Goal: Communication & Community: Ask a question

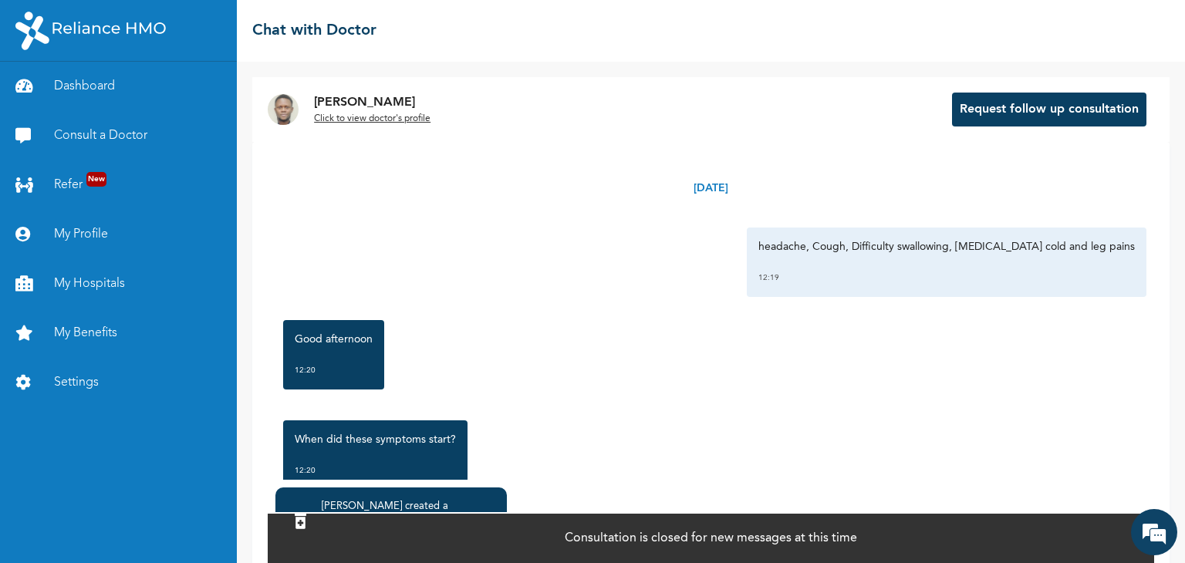
scroll to position [1634, 0]
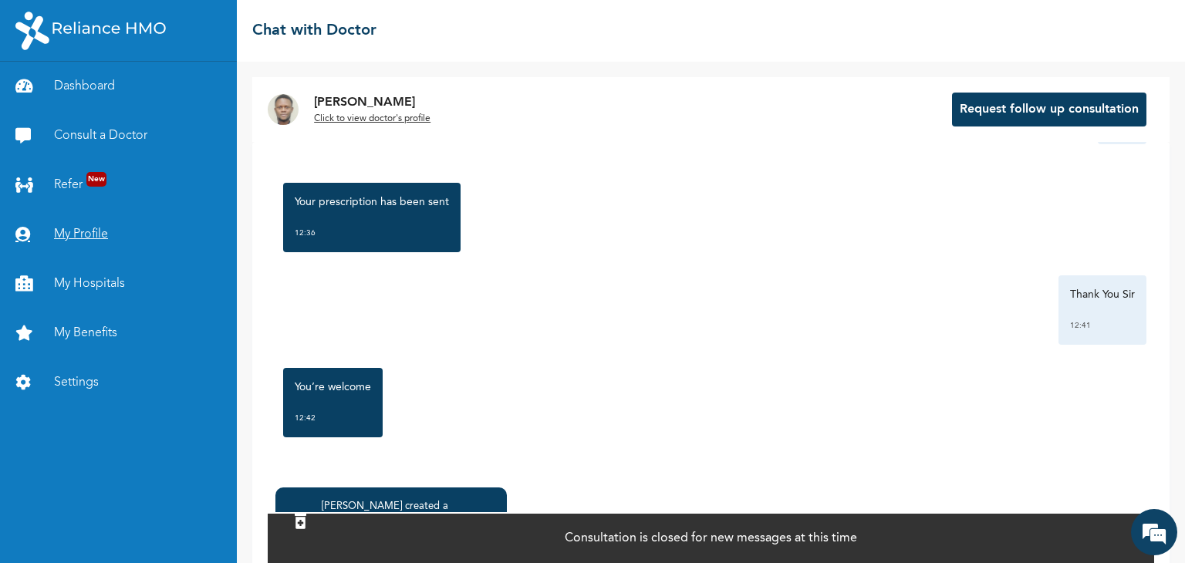
click at [114, 234] on link "My Profile" at bounding box center [118, 234] width 237 height 49
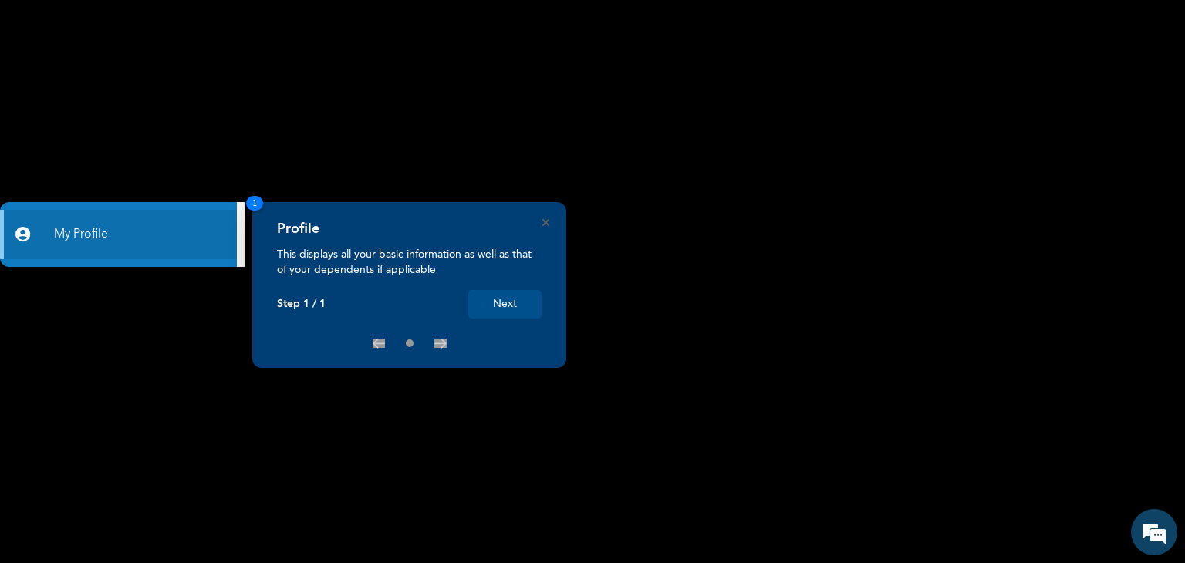
click at [101, 196] on rect at bounding box center [592, 281] width 1185 height 563
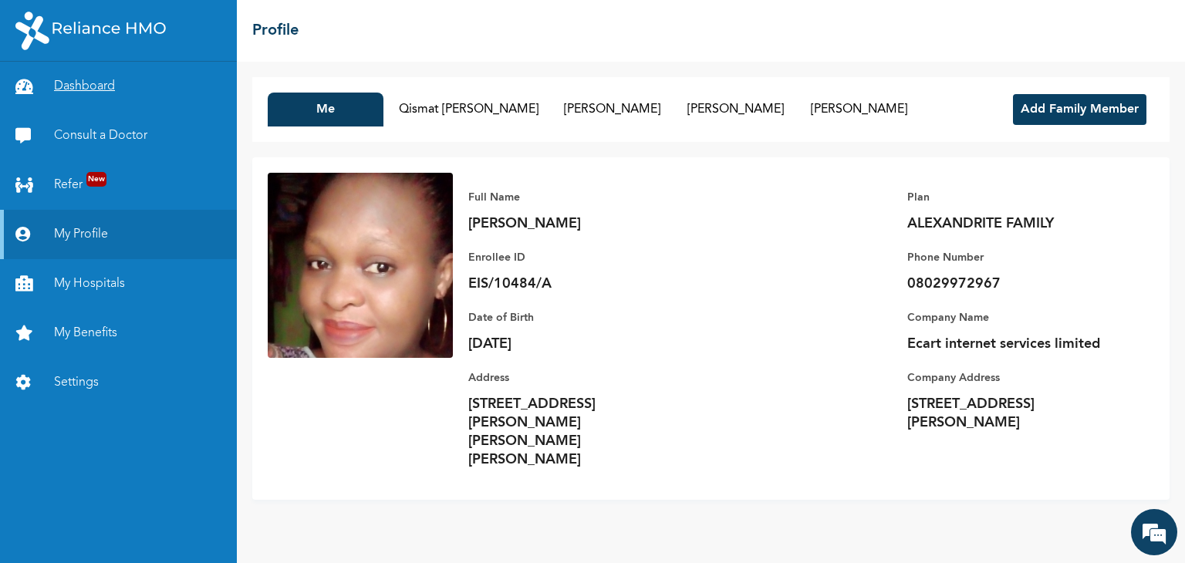
click at [99, 97] on link "Dashboard" at bounding box center [118, 86] width 237 height 49
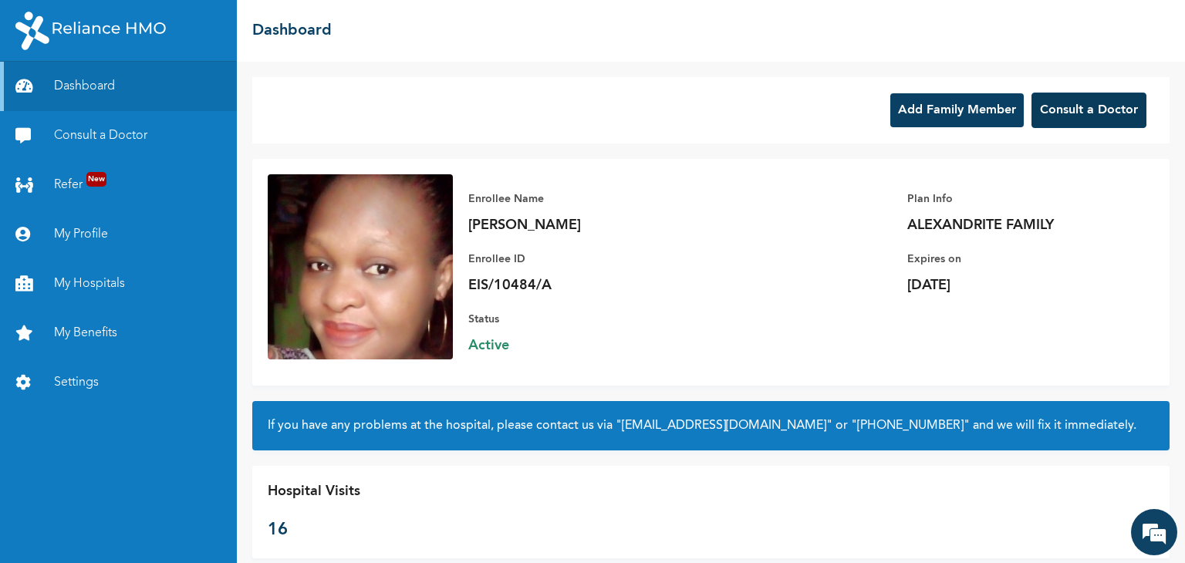
click at [1091, 109] on button "Consult a Doctor" at bounding box center [1088, 110] width 115 height 35
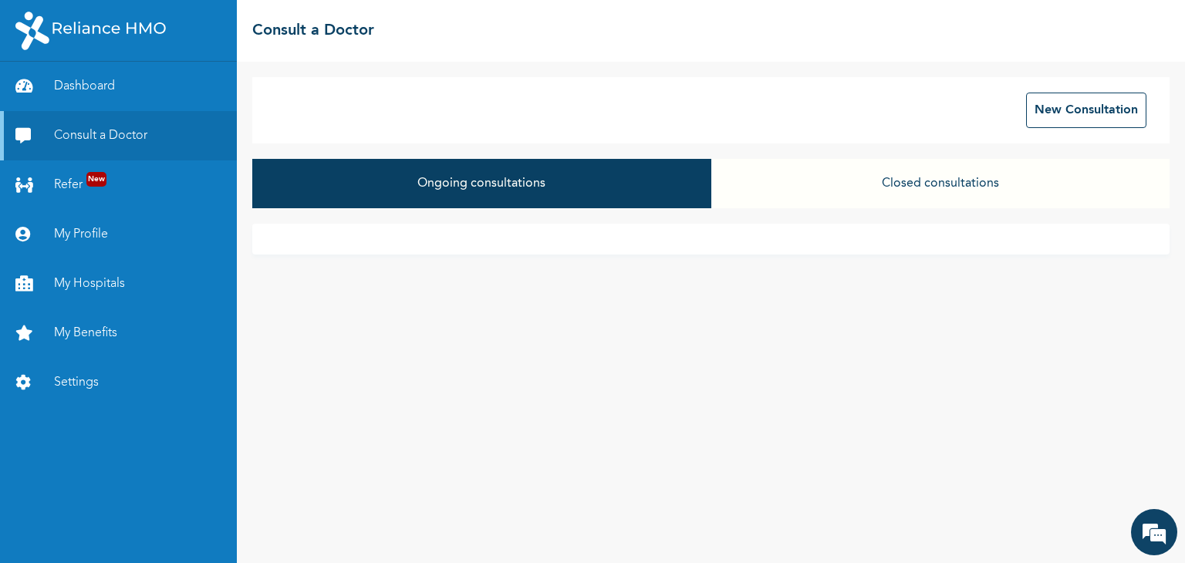
click at [894, 186] on button "Closed consultations" at bounding box center [940, 183] width 458 height 49
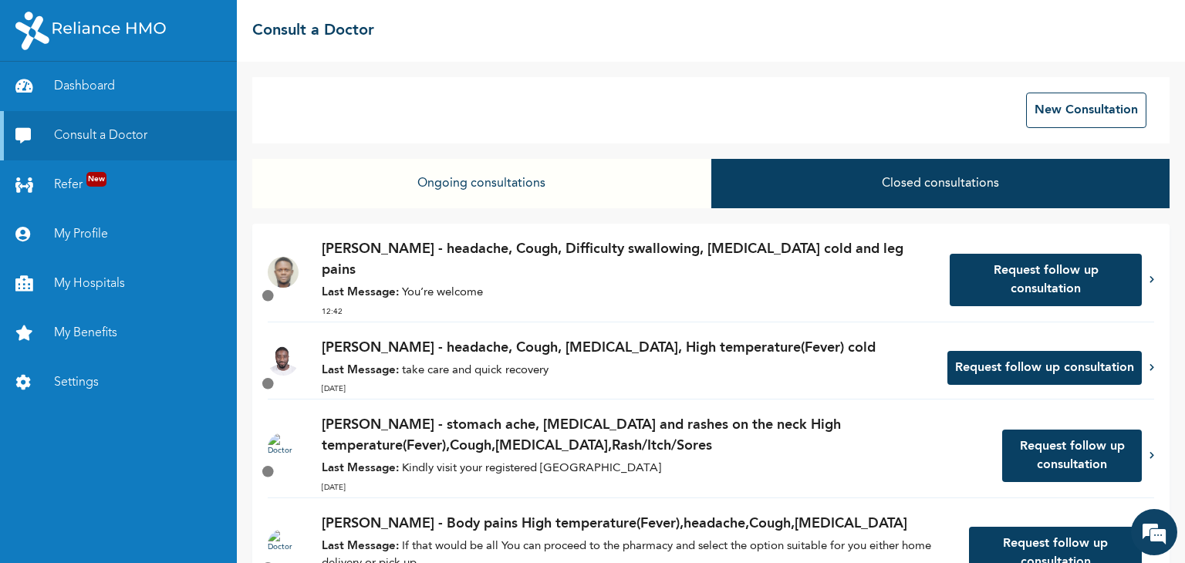
click at [730, 253] on p "[PERSON_NAME] - headache, Cough, Difficulty swallowing, [MEDICAL_DATA] cold and…" at bounding box center [628, 260] width 612 height 42
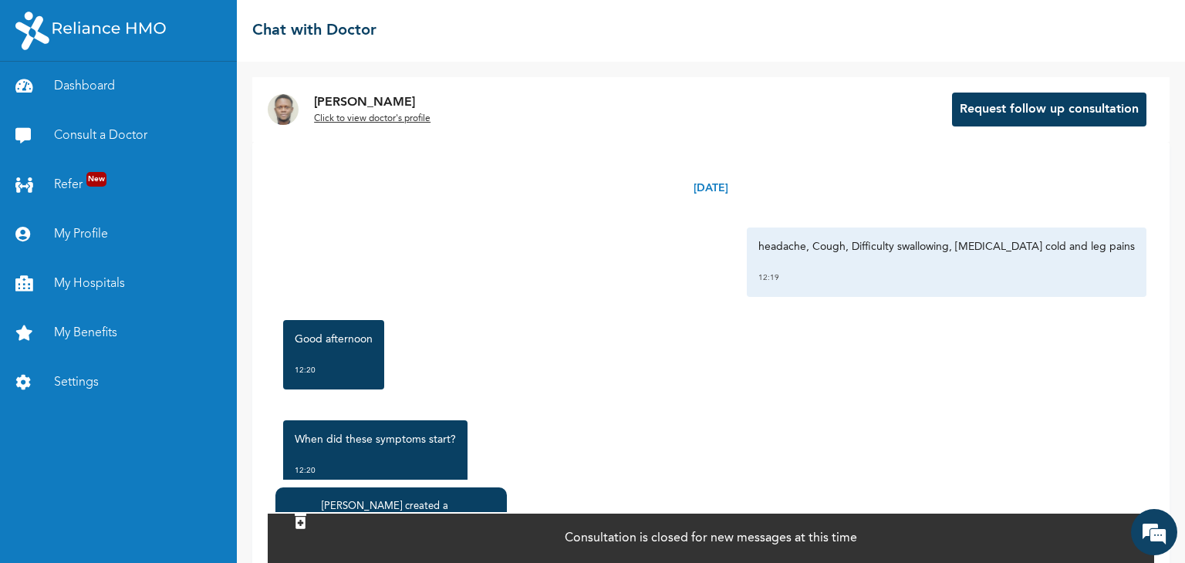
scroll to position [84, 0]
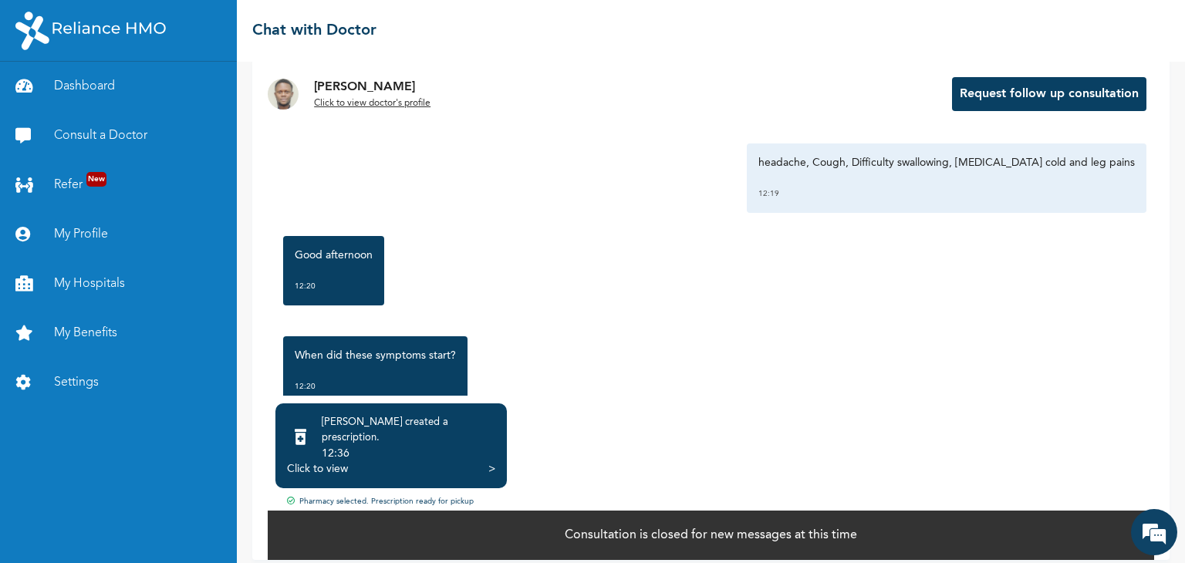
click at [413, 425] on div "[PERSON_NAME] created a prescription ." at bounding box center [409, 430] width 174 height 31
click at [329, 461] on div "Click to view" at bounding box center [317, 468] width 61 height 15
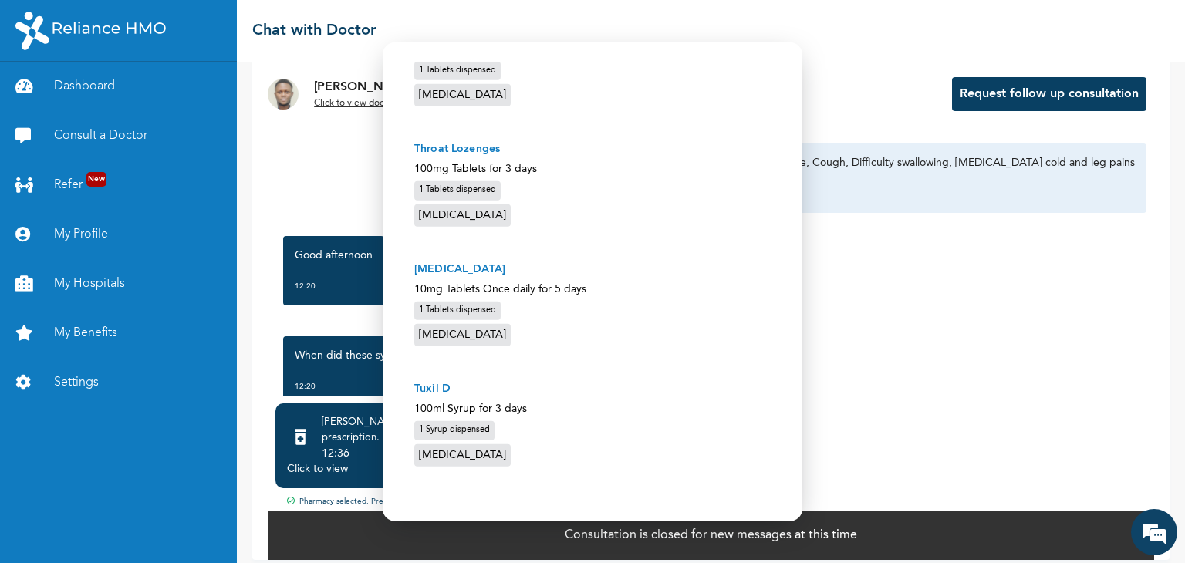
scroll to position [484, 0]
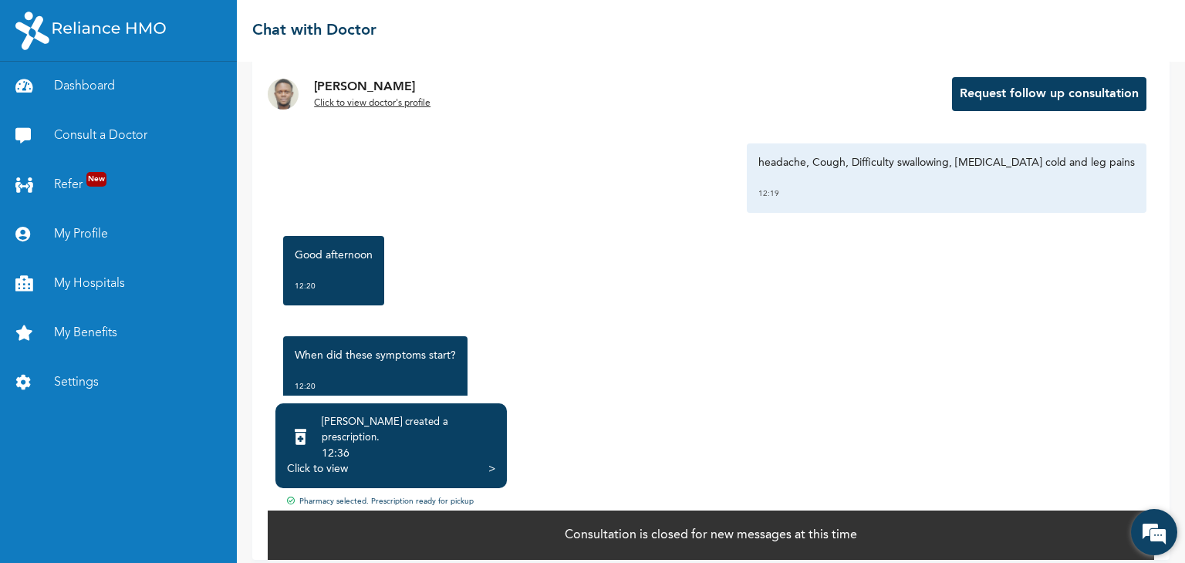
click at [1153, 528] on em at bounding box center [1154, 532] width 42 height 42
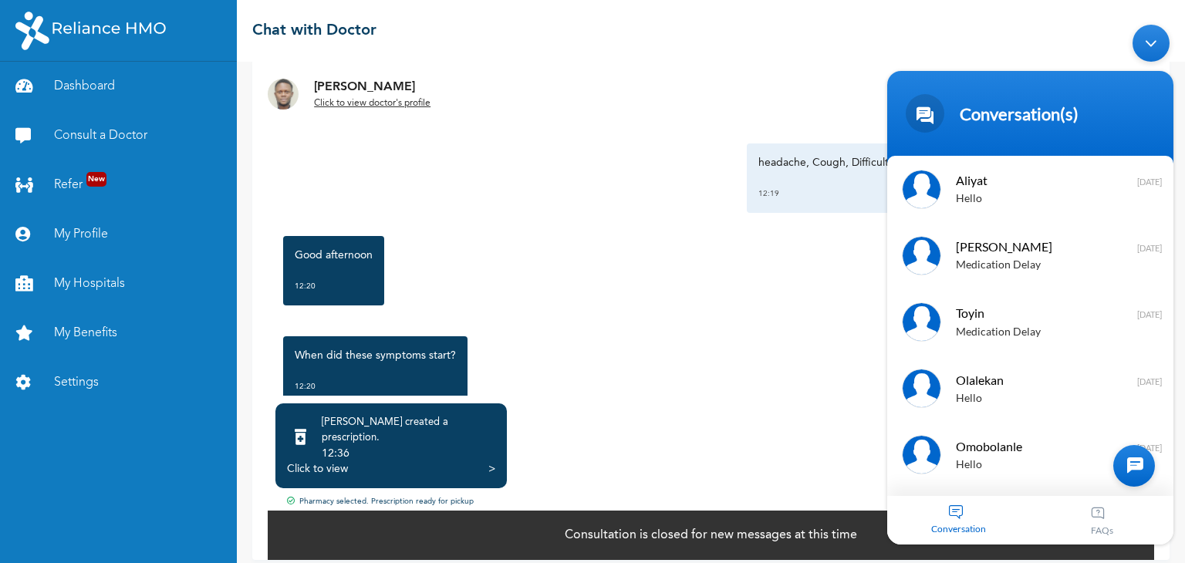
click at [1132, 464] on div at bounding box center [1134, 465] width 42 height 42
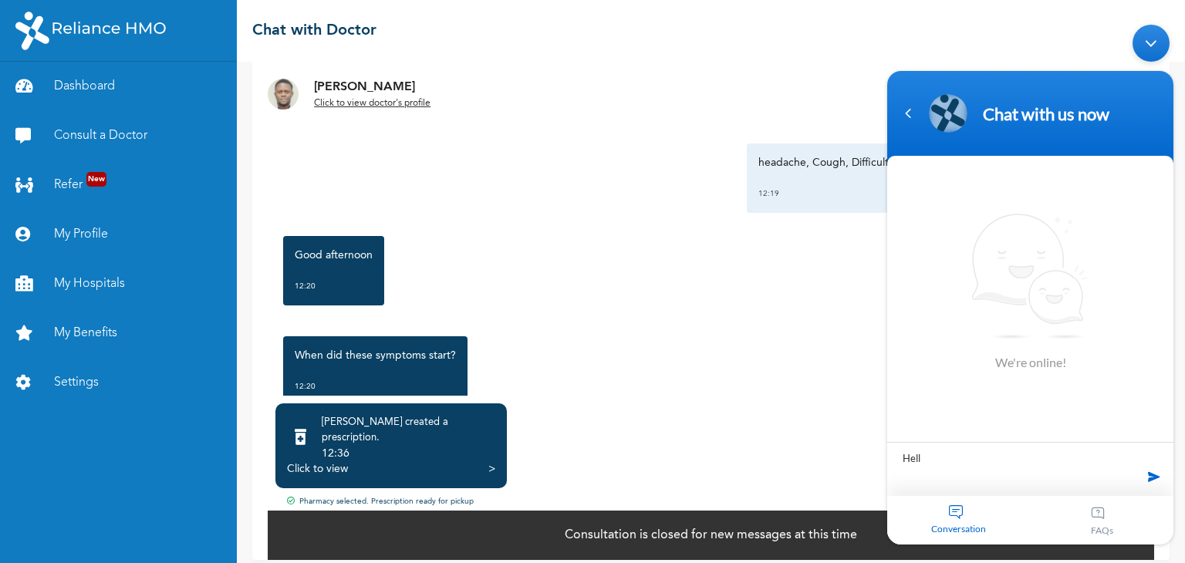
type textarea "Hello"
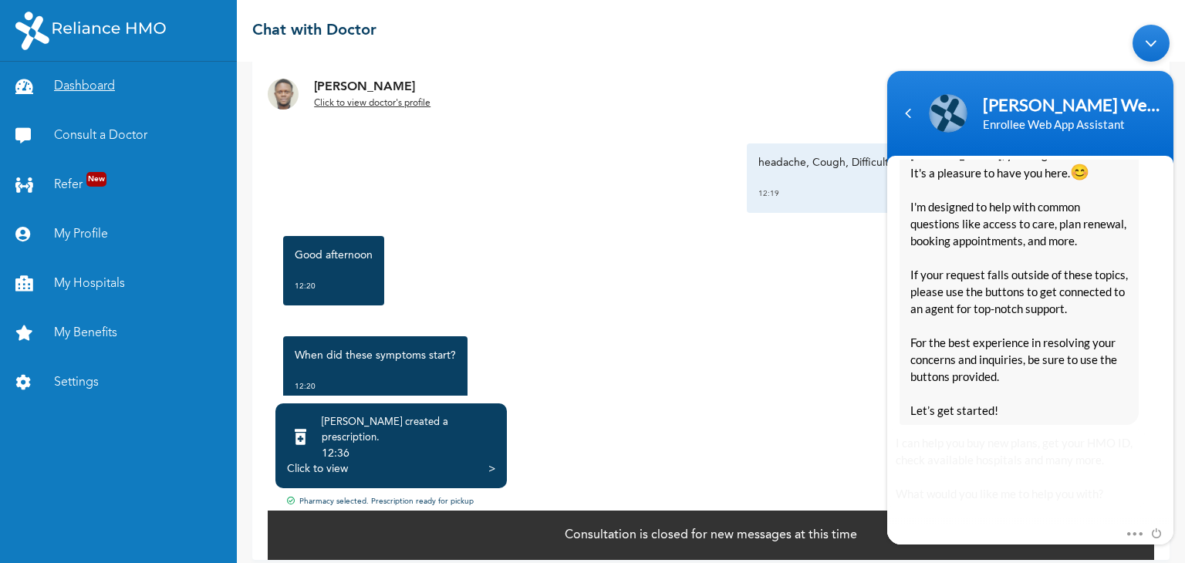
scroll to position [338, 0]
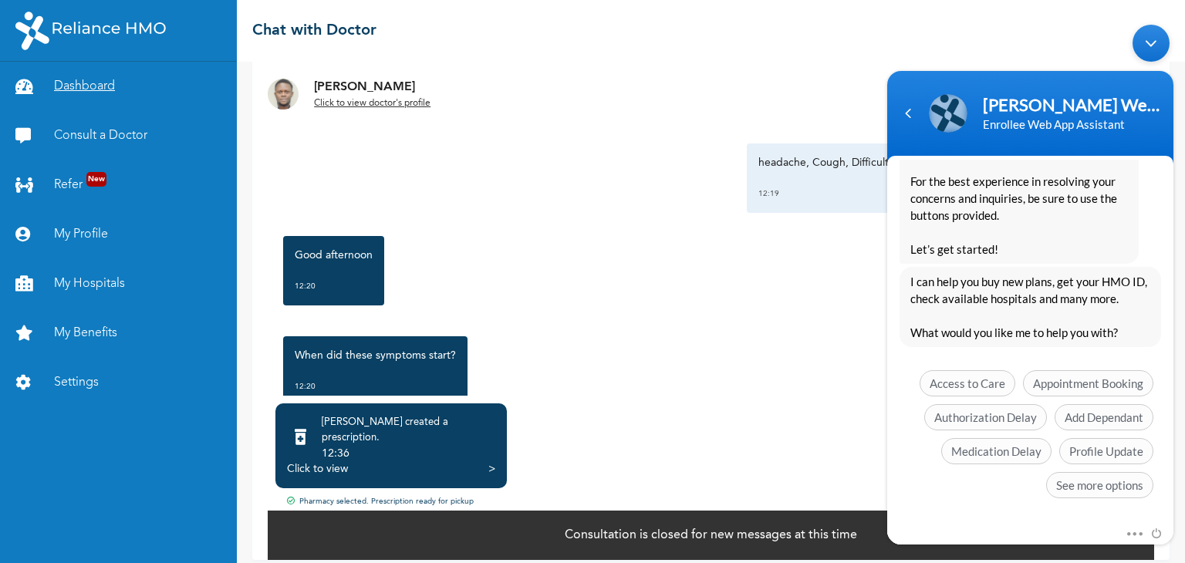
click at [104, 87] on link "Dashboard" at bounding box center [118, 86] width 237 height 49
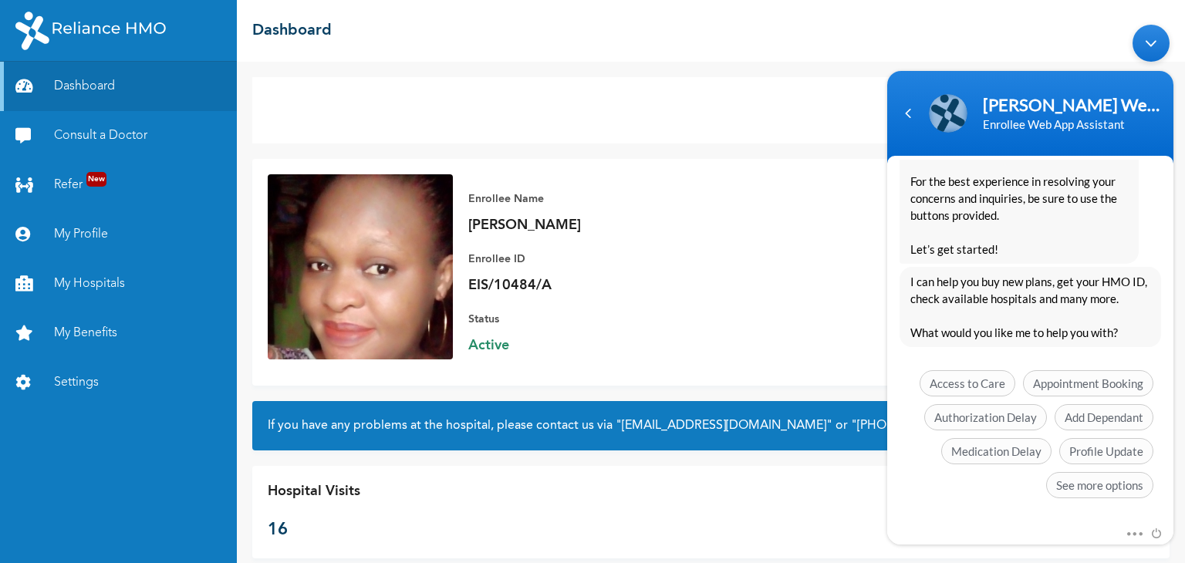
click at [498, 285] on p "EIS/10484/A" at bounding box center [576, 285] width 216 height 19
copy p "EIS/10484/A"
click at [1007, 447] on span "Medication Delay" at bounding box center [996, 450] width 110 height 26
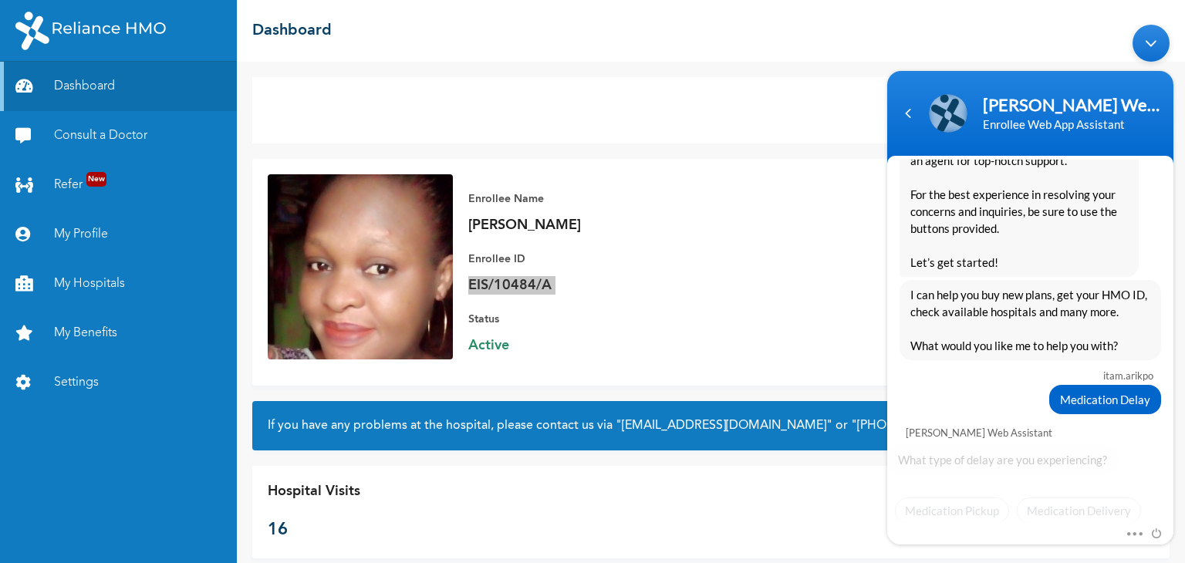
scroll to position [350, 0]
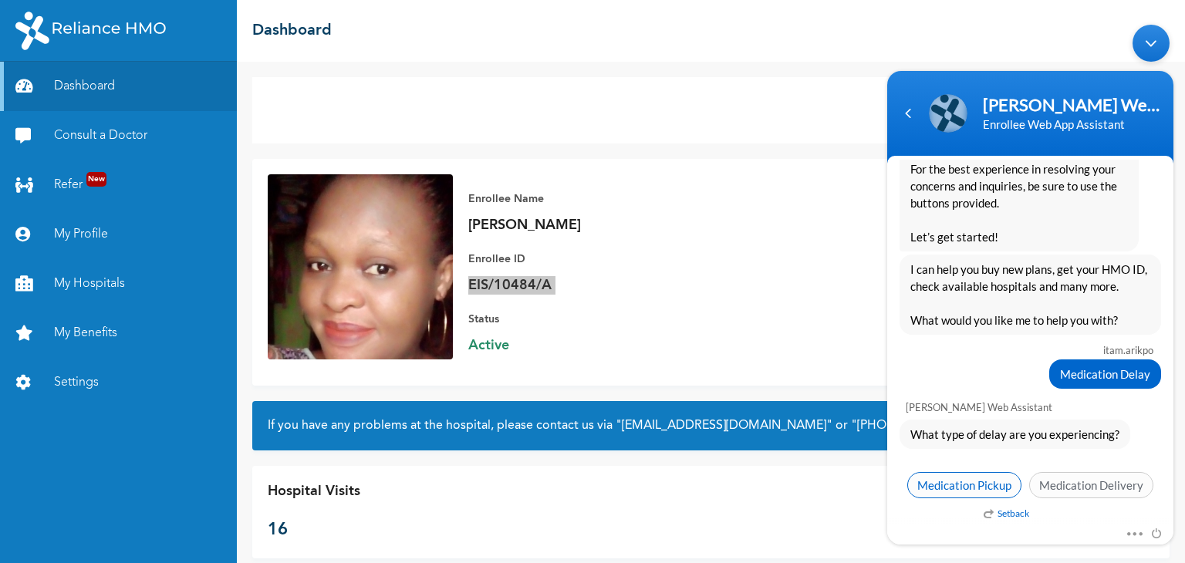
click at [975, 482] on span "Medication Pickup" at bounding box center [964, 484] width 114 height 26
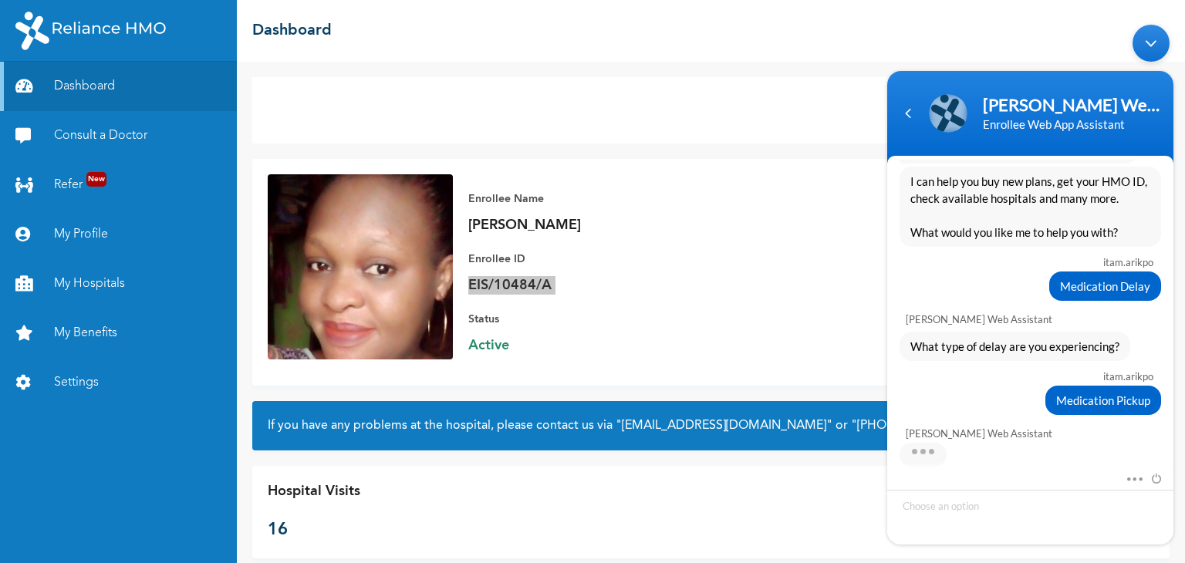
scroll to position [463, 0]
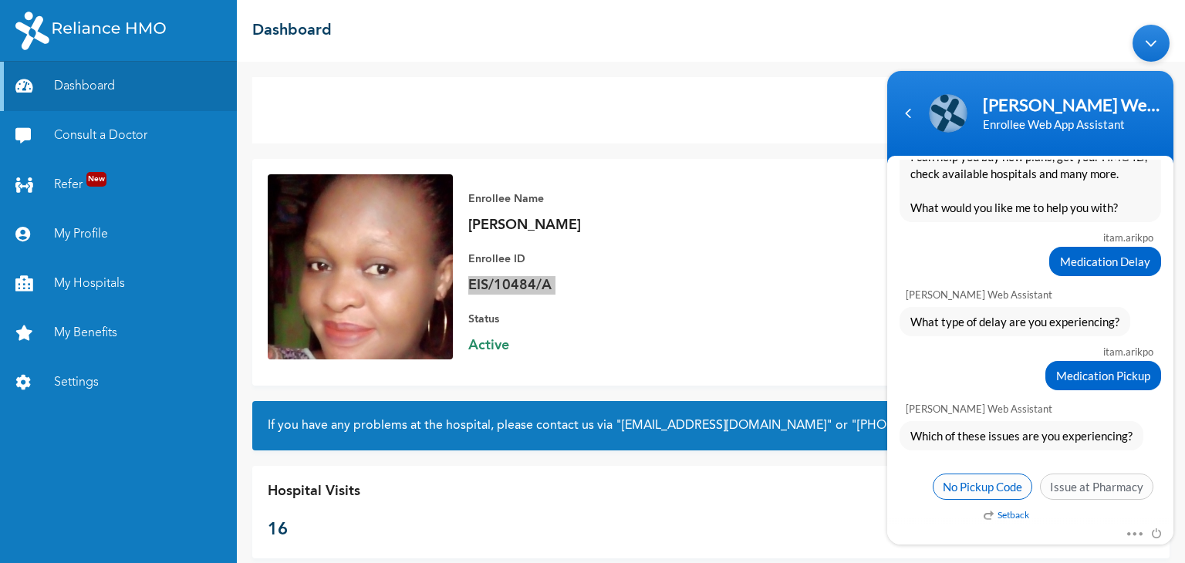
click at [957, 479] on span "No Pickup Code" at bounding box center [981, 486] width 99 height 26
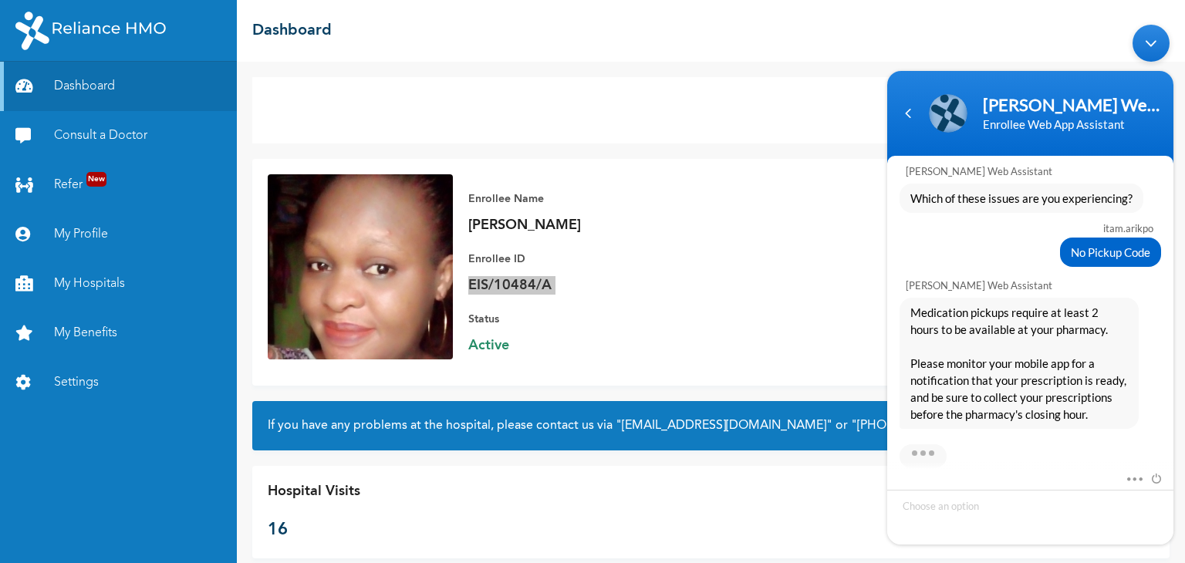
scroll to position [710, 0]
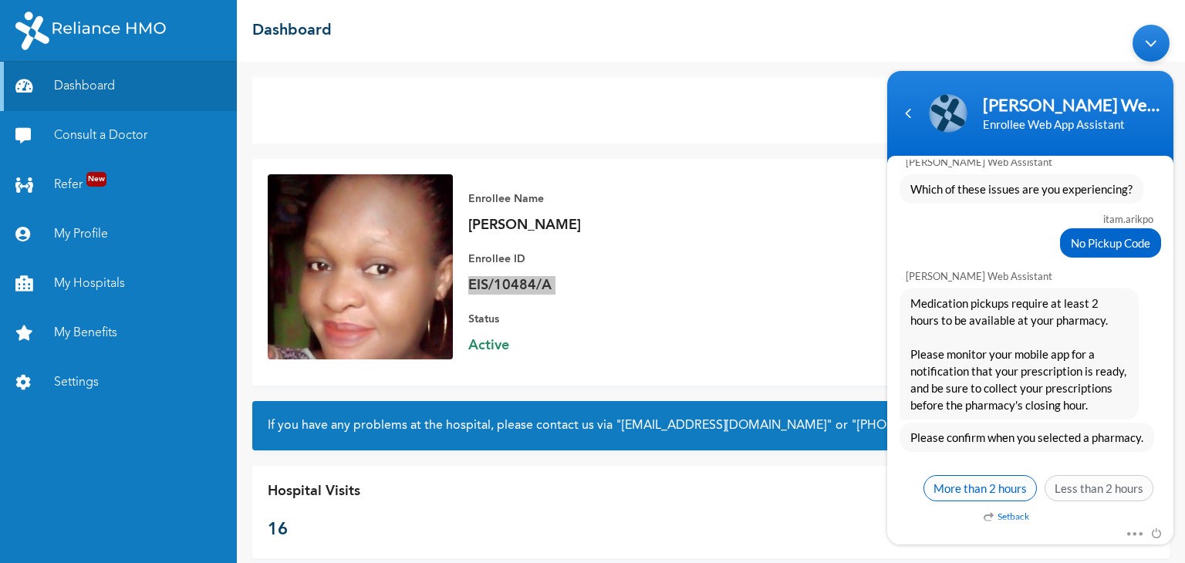
click at [956, 481] on span "More than 2 hours" at bounding box center [979, 487] width 113 height 26
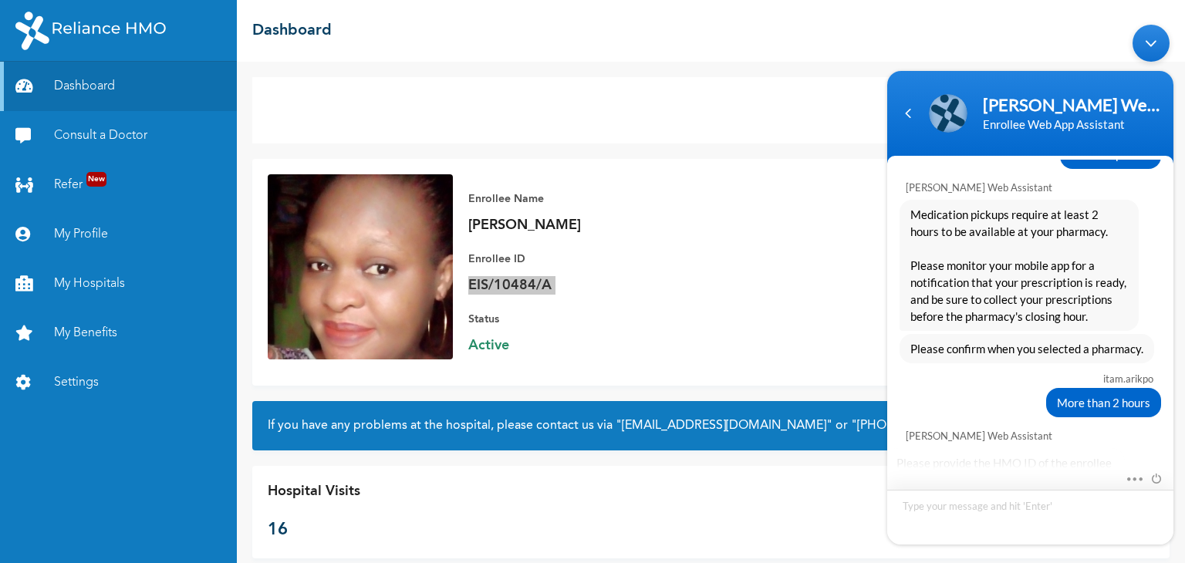
scroll to position [889, 0]
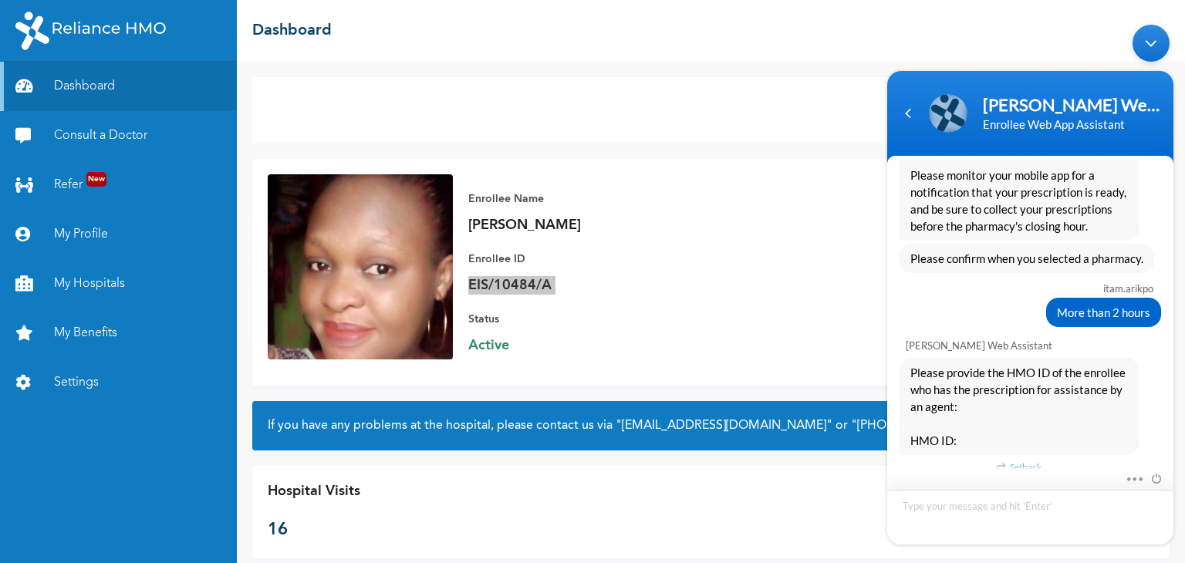
type textarea "EIS/10484/A"
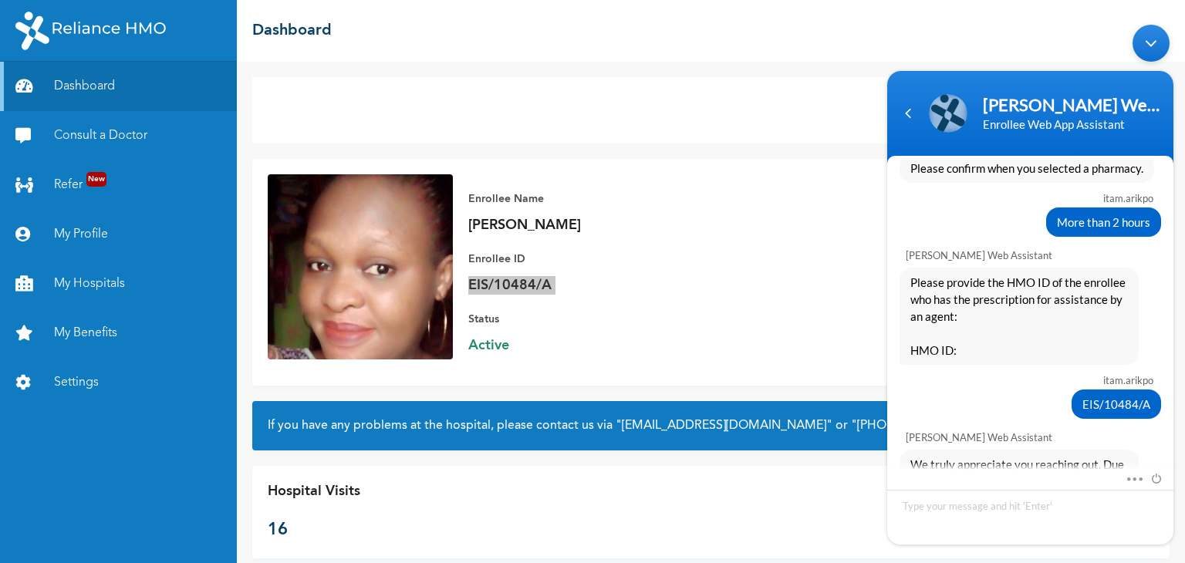
scroll to position [1226, 0]
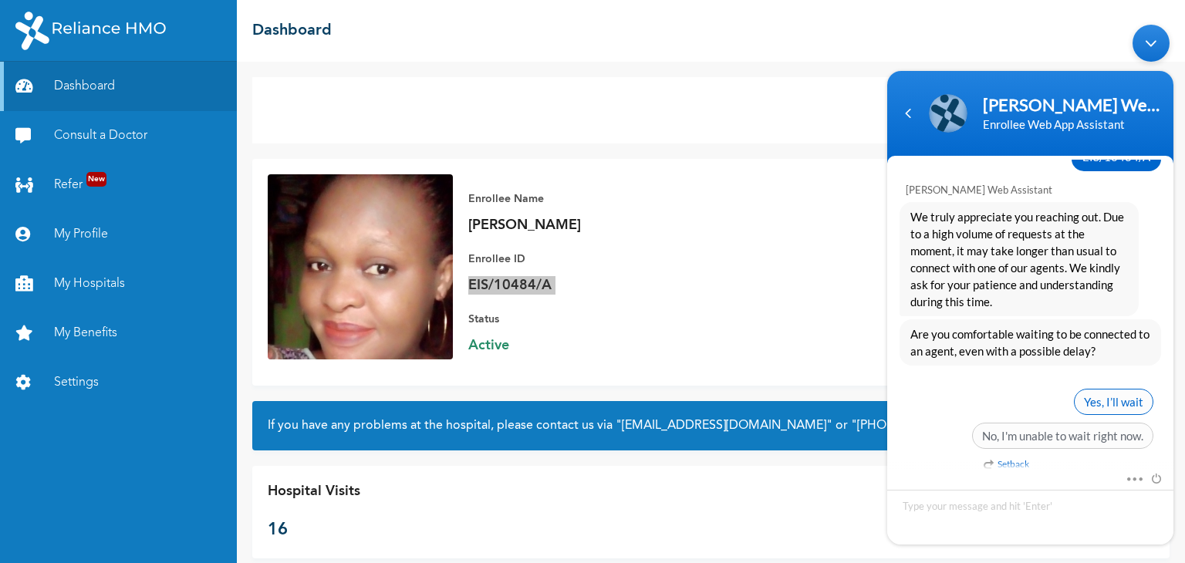
click at [1106, 395] on span "Yes, I’ll wait" at bounding box center [1113, 401] width 79 height 26
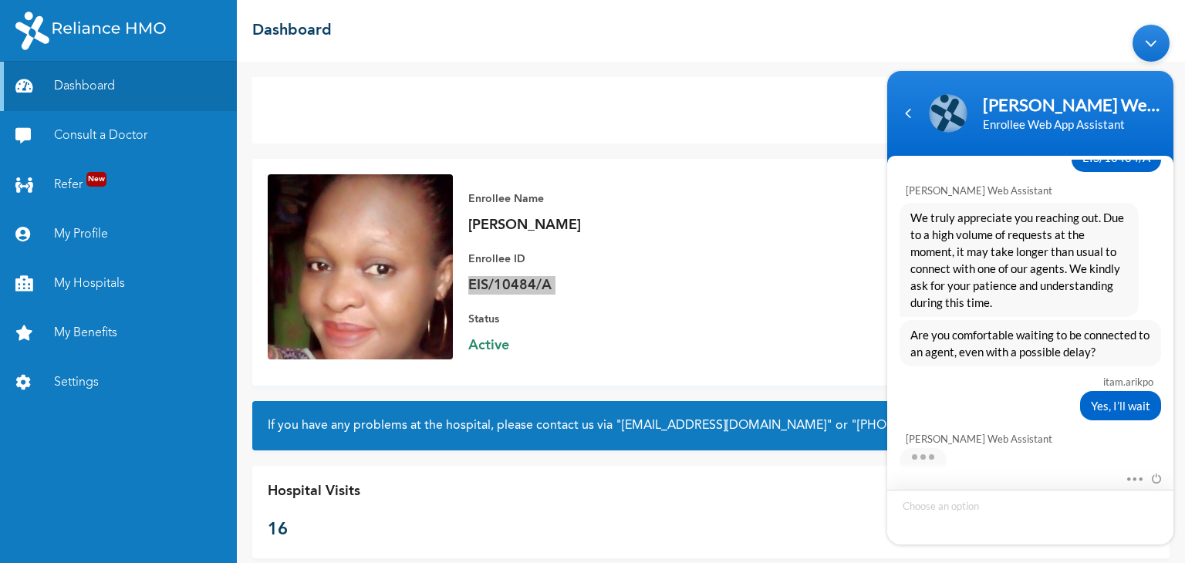
scroll to position [1340, 0]
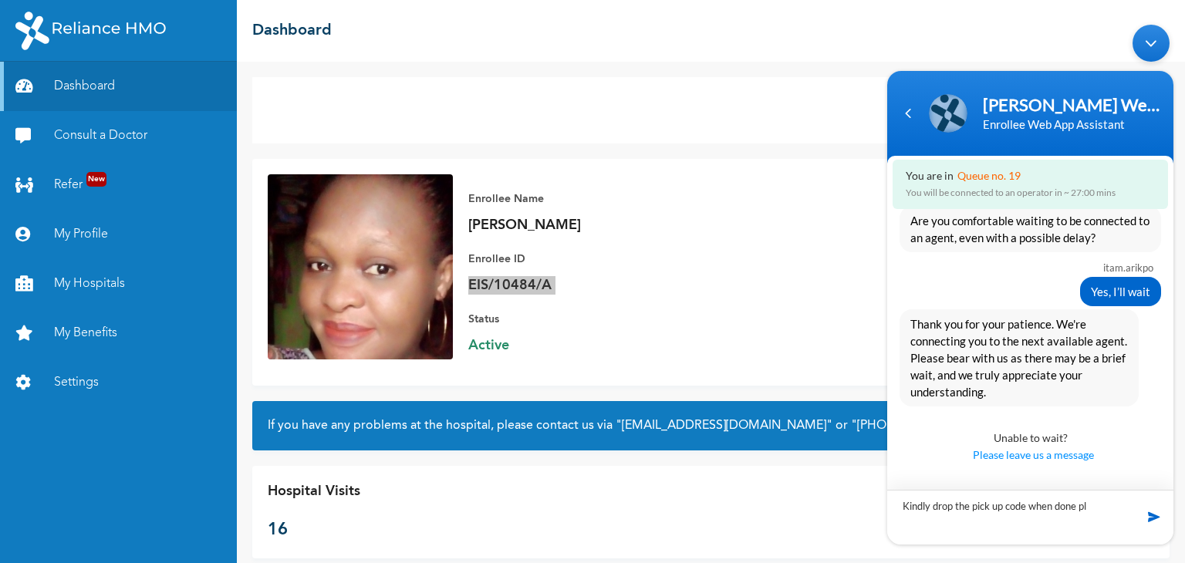
type textarea "Kindly drop the pick up code when done pls"
